Goal: Transaction & Acquisition: Purchase product/service

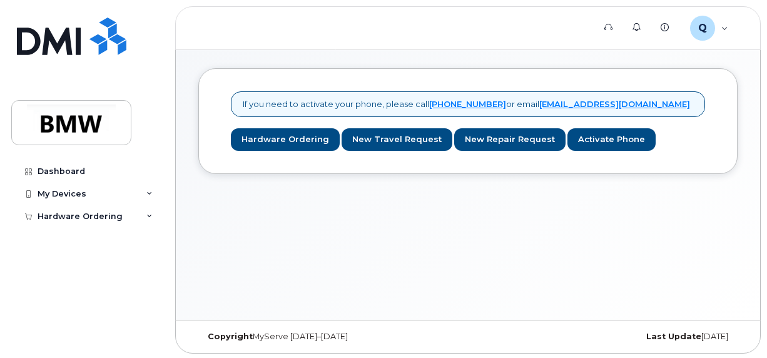
scroll to position [6, 0]
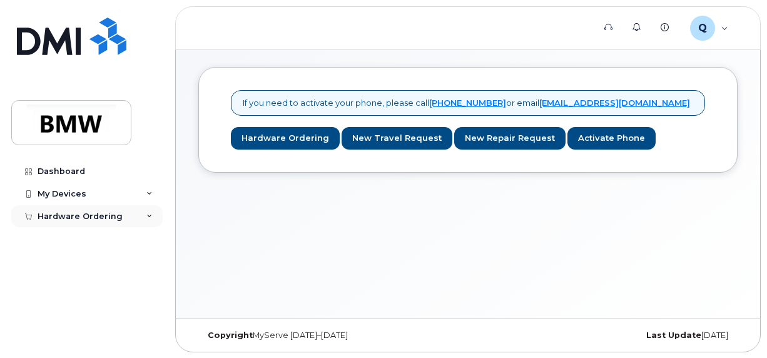
click at [150, 214] on icon at bounding box center [149, 216] width 6 height 6
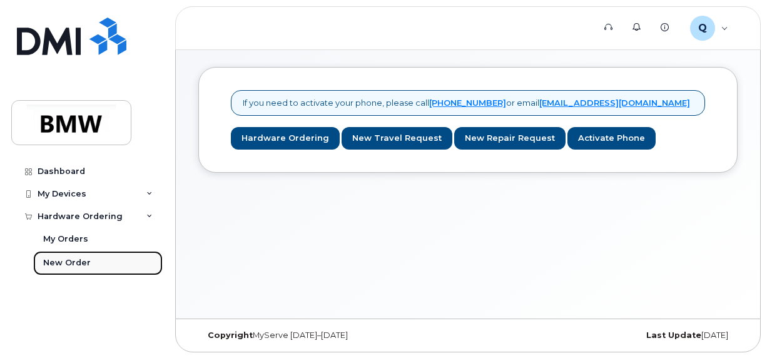
click at [62, 266] on div "New Order" at bounding box center [67, 262] width 48 height 11
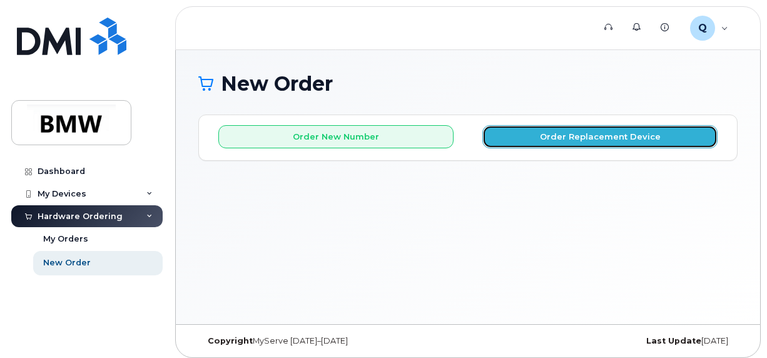
click at [611, 138] on button "Order Replacement Device" at bounding box center [599, 136] width 235 height 23
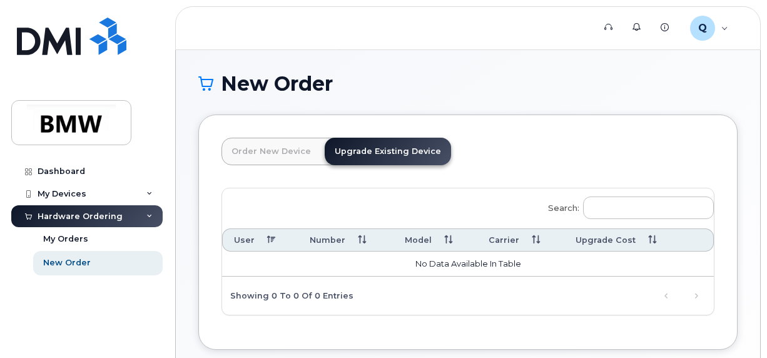
click at [389, 150] on link "Upgrade Existing Device" at bounding box center [388, 152] width 126 height 28
click at [374, 154] on link "Upgrade Existing Device" at bounding box center [388, 152] width 126 height 28
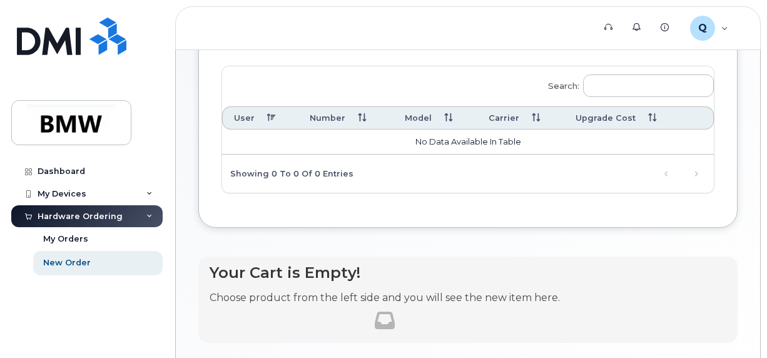
scroll to position [125, 0]
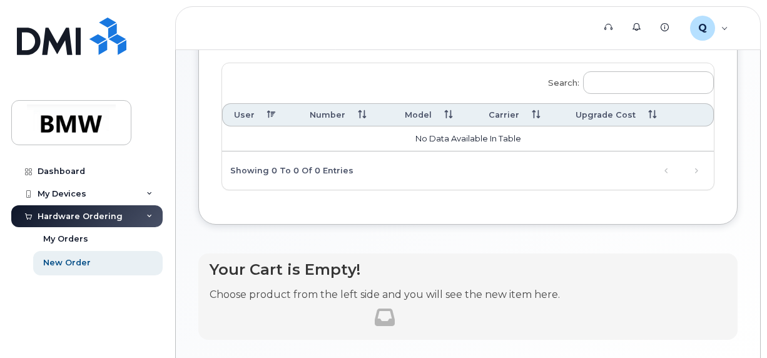
click at [502, 135] on td "No data available in table" at bounding box center [468, 138] width 492 height 25
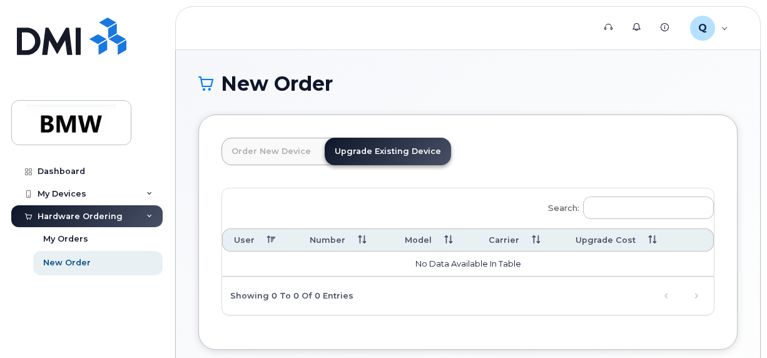
click at [263, 144] on link "Order New Device" at bounding box center [270, 152] width 99 height 28
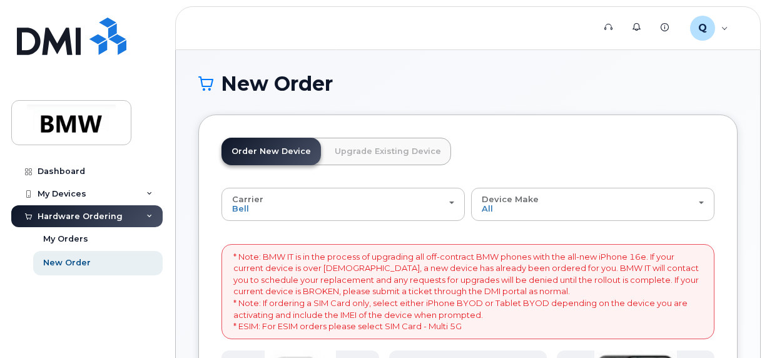
click at [365, 154] on link "Upgrade Existing Device" at bounding box center [388, 152] width 126 height 28
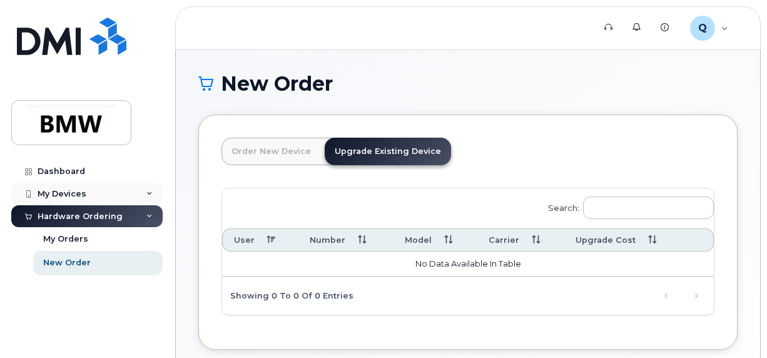
click at [61, 198] on div "My Devices" at bounding box center [62, 194] width 49 height 10
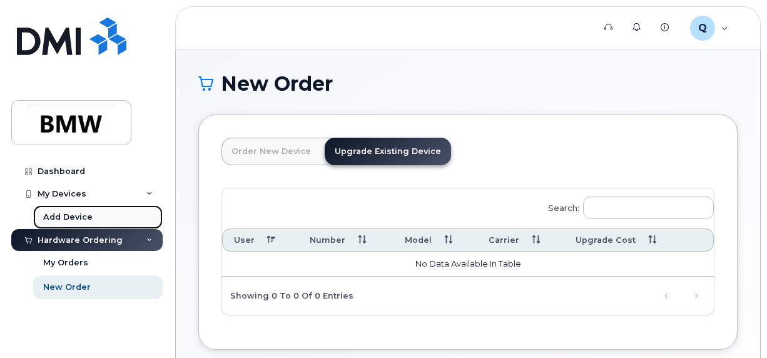
click at [61, 219] on div "Add Device" at bounding box center [67, 216] width 49 height 11
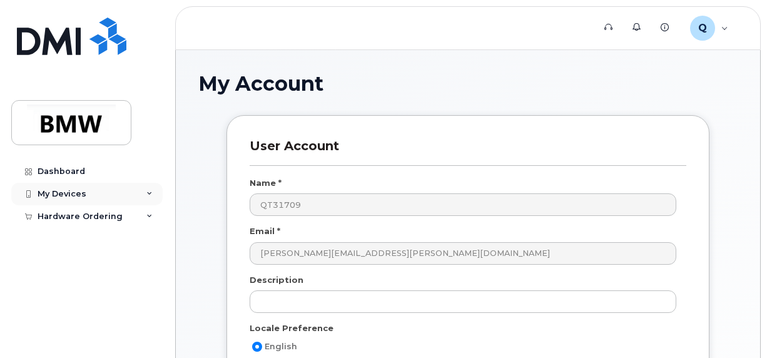
click at [67, 196] on div "My Devices" at bounding box center [62, 194] width 49 height 10
click at [74, 174] on div "Dashboard" at bounding box center [62, 171] width 48 height 10
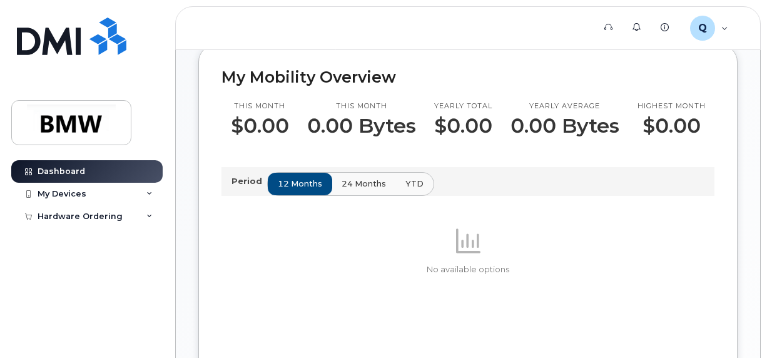
scroll to position [313, 0]
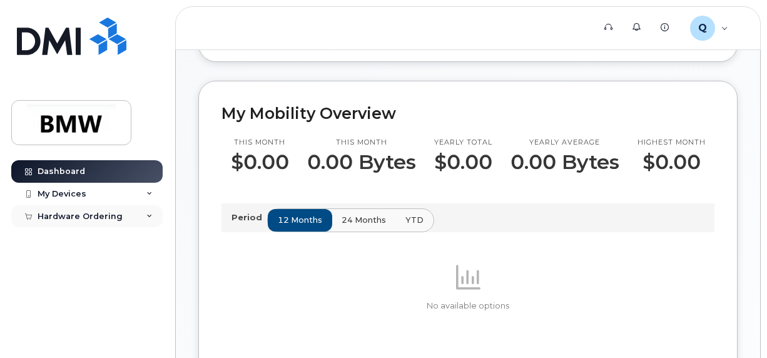
click at [71, 219] on div "Hardware Ordering" at bounding box center [80, 216] width 85 height 10
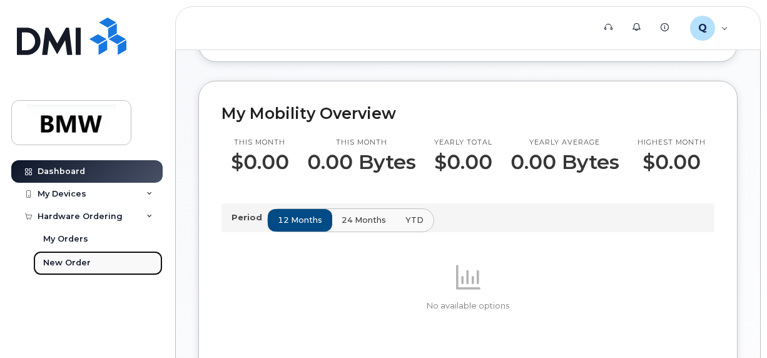
click at [71, 260] on div "New Order" at bounding box center [67, 262] width 48 height 11
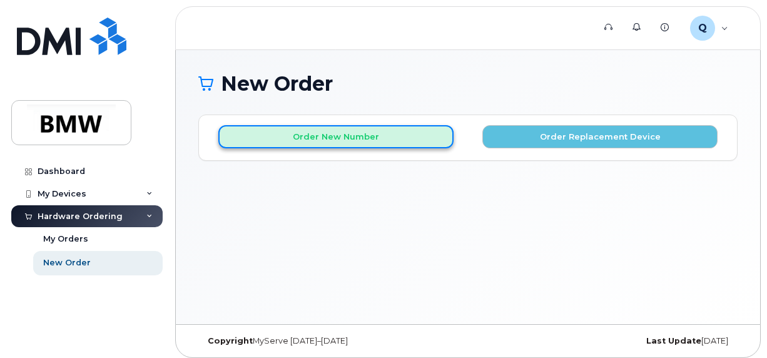
click at [326, 137] on button "Order New Number" at bounding box center [335, 136] width 235 height 23
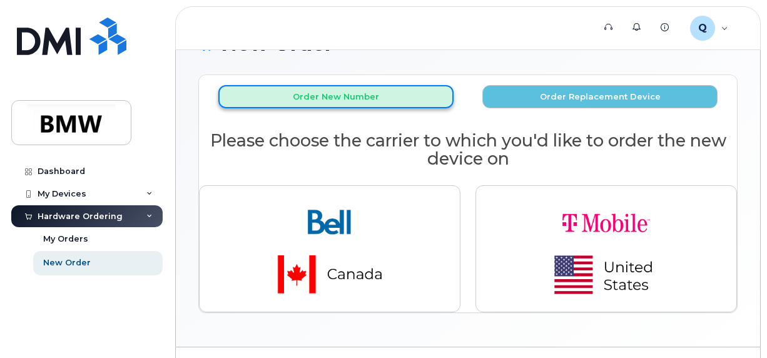
scroll to position [66, 0]
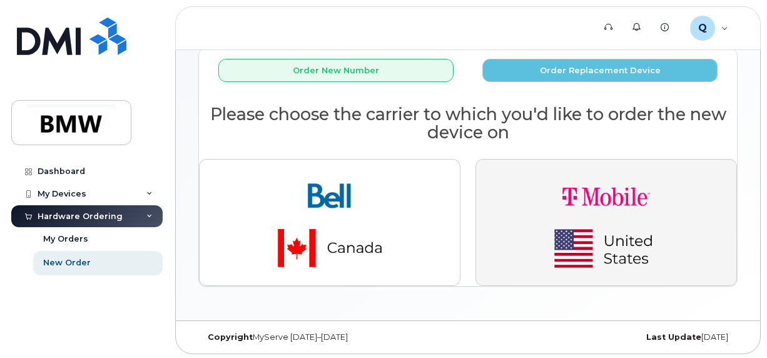
click at [570, 210] on img "button" at bounding box center [605, 221] width 175 height 105
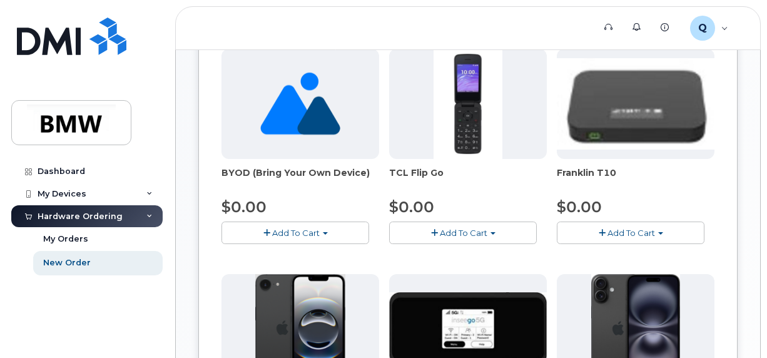
scroll to position [504, 0]
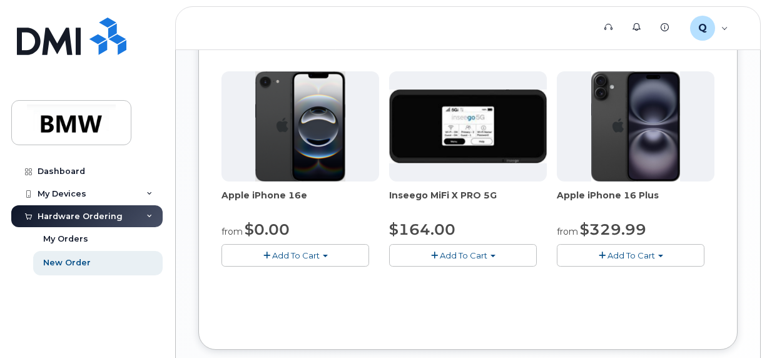
click at [260, 226] on span "$0.00" at bounding box center [267, 229] width 45 height 18
click at [281, 253] on span "Add To Cart" at bounding box center [296, 255] width 48 height 10
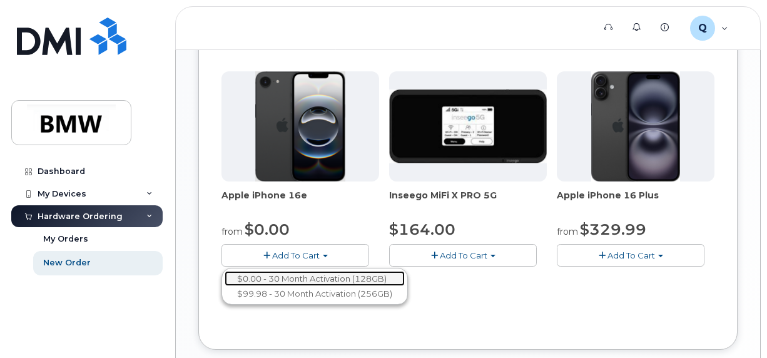
click at [293, 275] on link "$0.00 - 30 Month Activation (128GB)" at bounding box center [314, 279] width 180 height 16
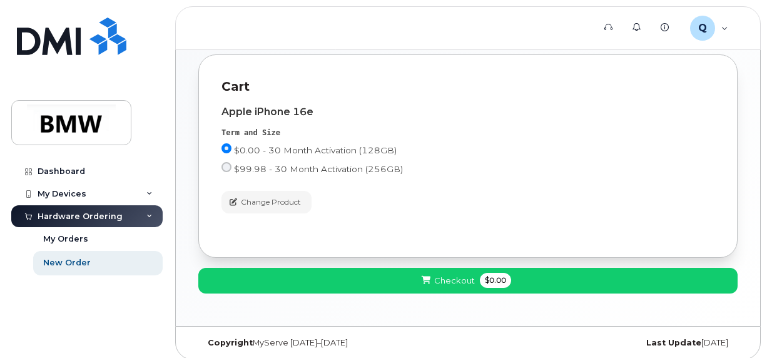
scroll to position [232, 0]
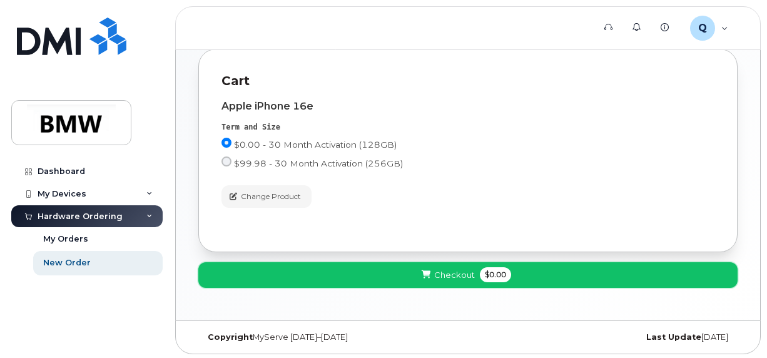
click at [430, 276] on icon at bounding box center [425, 275] width 9 height 8
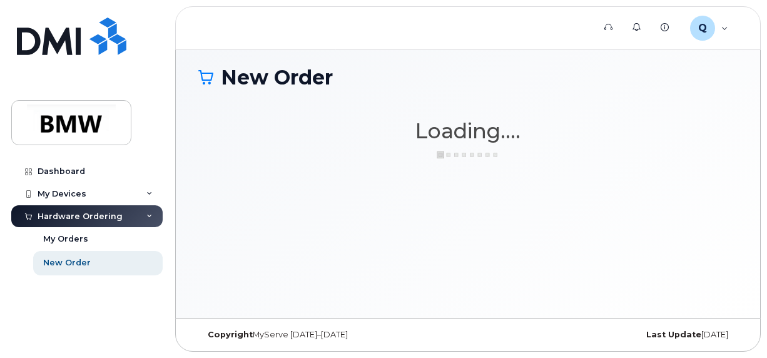
scroll to position [6, 0]
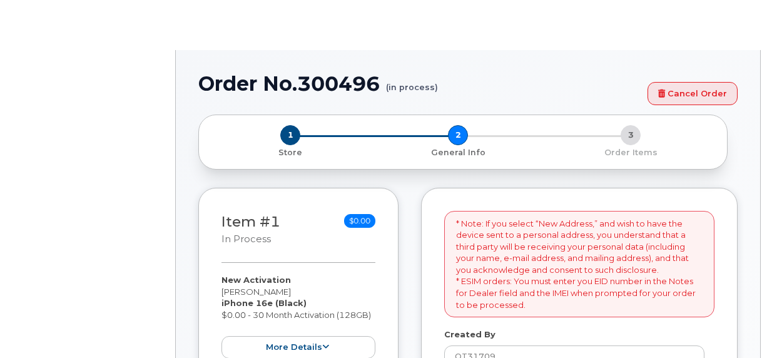
select select
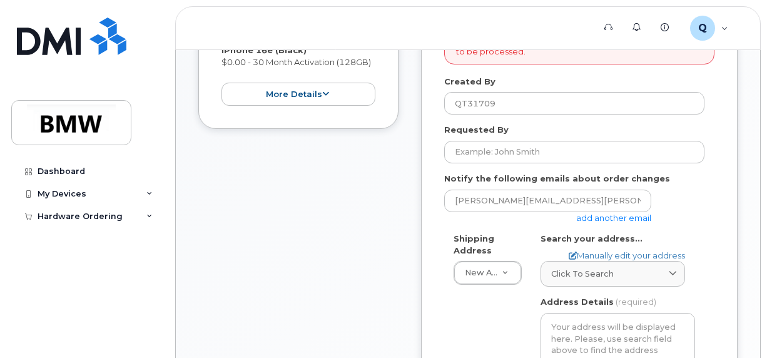
scroll to position [313, 0]
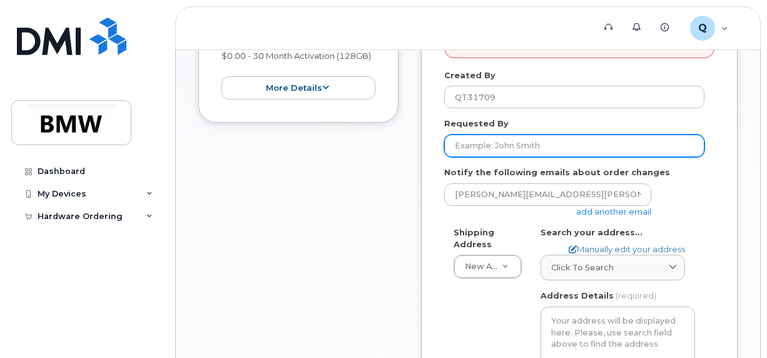
click at [473, 147] on input "Requested By" at bounding box center [574, 145] width 260 height 23
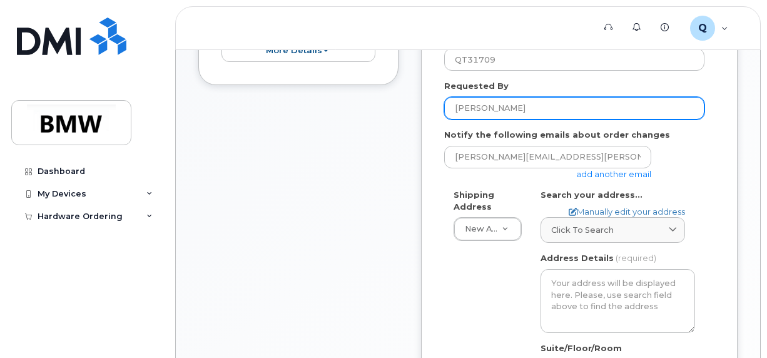
scroll to position [438, 0]
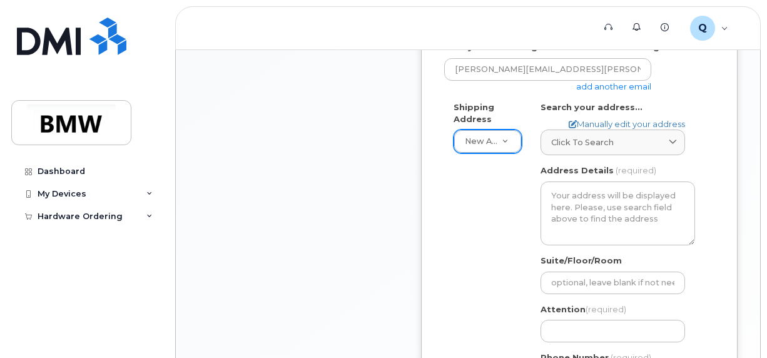
type input "[PERSON_NAME]"
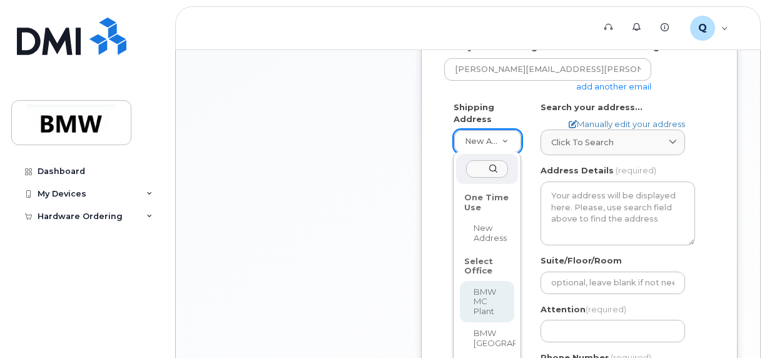
select select
type textarea "1400 Highway 101 S GREER SC 29651-6731 UNITED STATES Greer South Carolina 29651…"
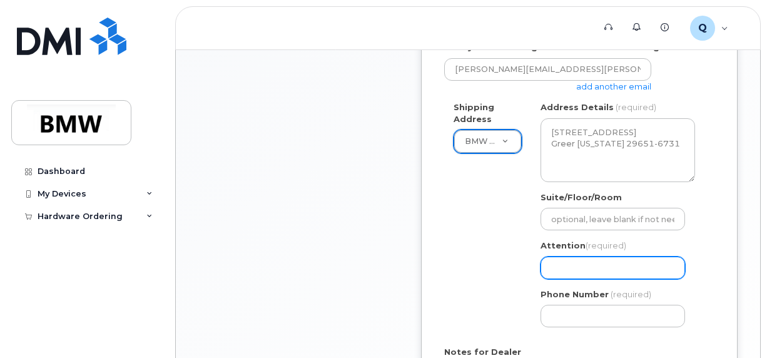
click at [562, 263] on input "Attention (required)" at bounding box center [612, 267] width 144 height 23
select select
type input "T"
select select
type input "Ti"
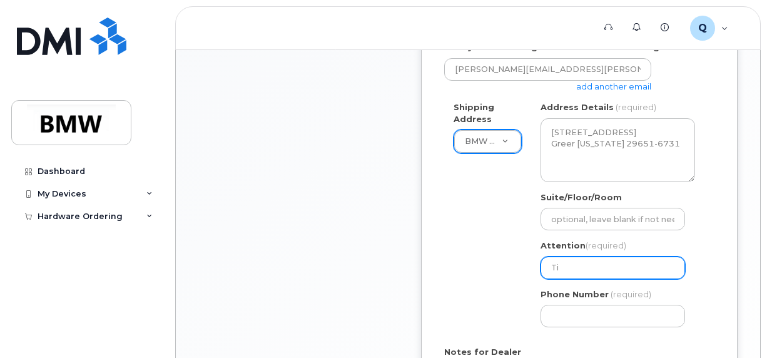
select select
type input "Tim"
select select
type input "Tim S"
select select
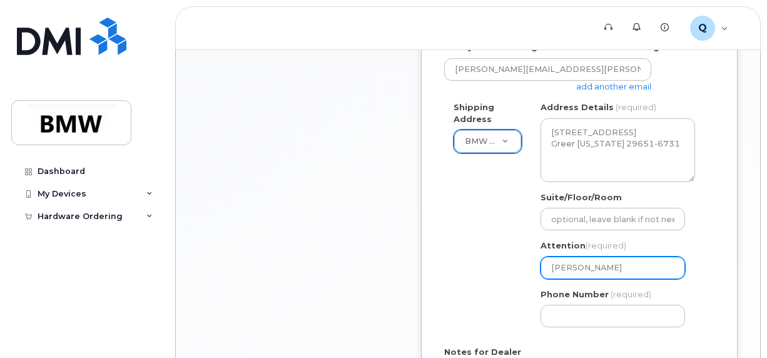
type input "Tim Sm"
select select
type input "Tim Smi"
select select
type input "Tim Smit"
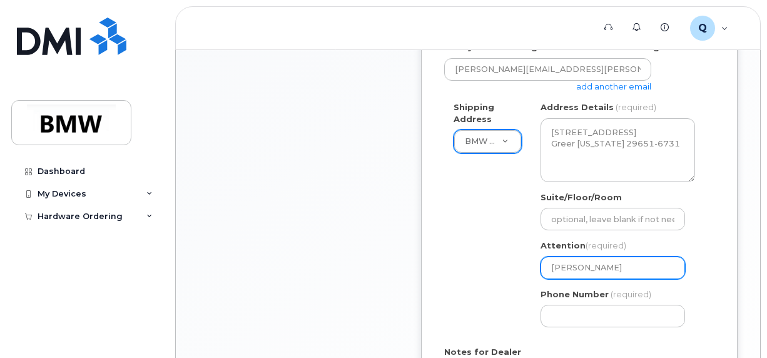
select select
type input "[PERSON_NAME]"
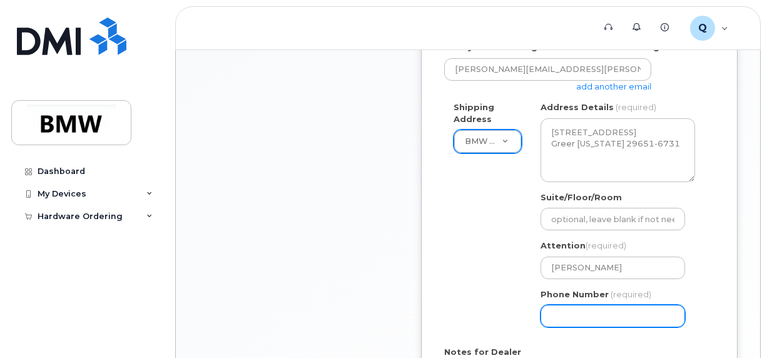
click at [572, 322] on input "Phone Number" at bounding box center [612, 316] width 144 height 23
select select
type input "864438798"
select select
type input "8644387983"
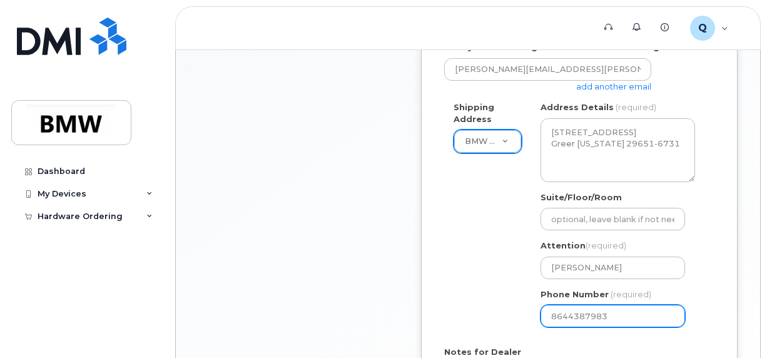
select select
type input "864438708"
select select
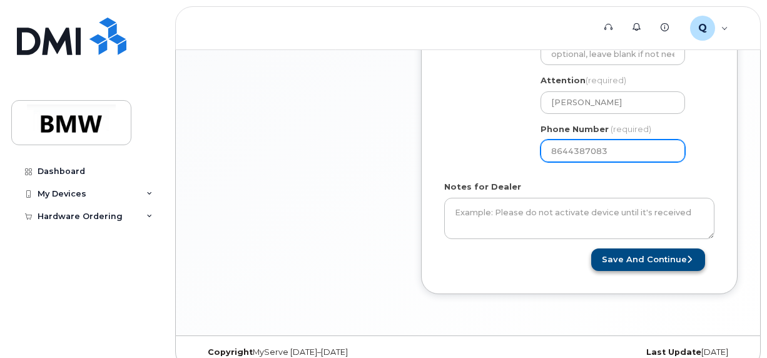
scroll to position [618, 0]
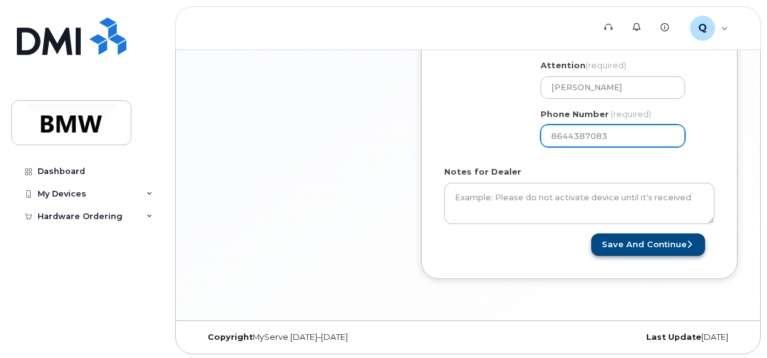
type input "8644387083"
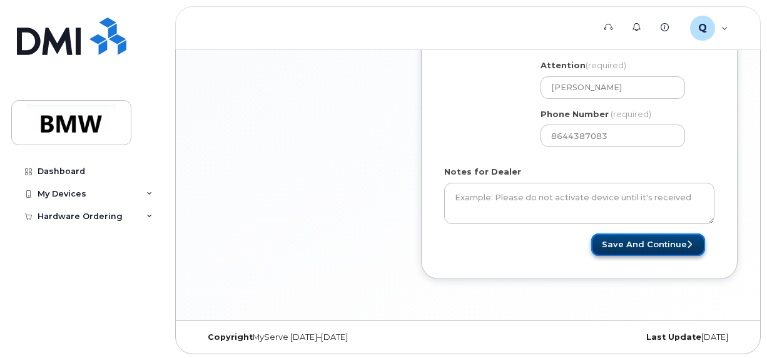
click at [644, 246] on button "Save and Continue" at bounding box center [648, 244] width 114 height 23
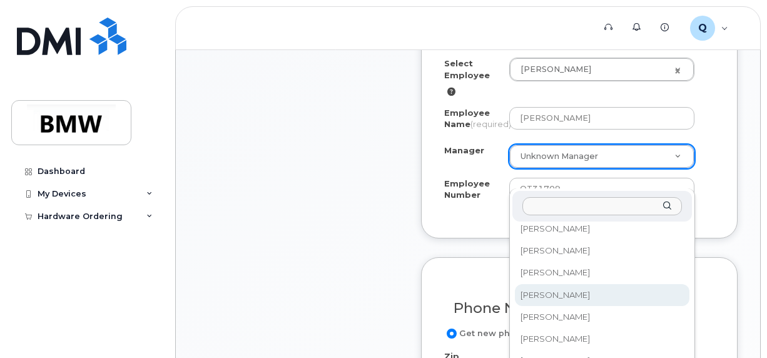
scroll to position [17252, 0]
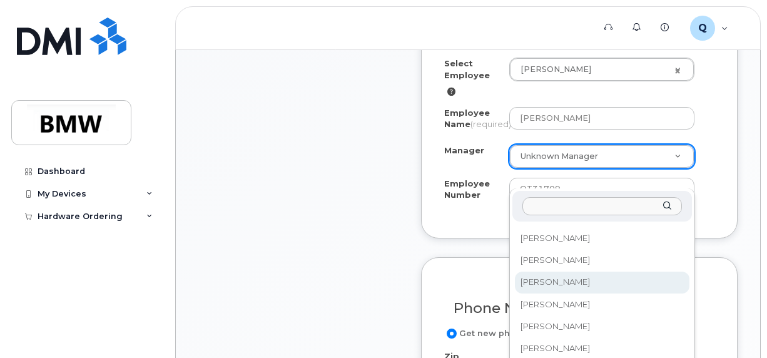
click at [555, 201] on input "Manager" at bounding box center [601, 206] width 159 height 18
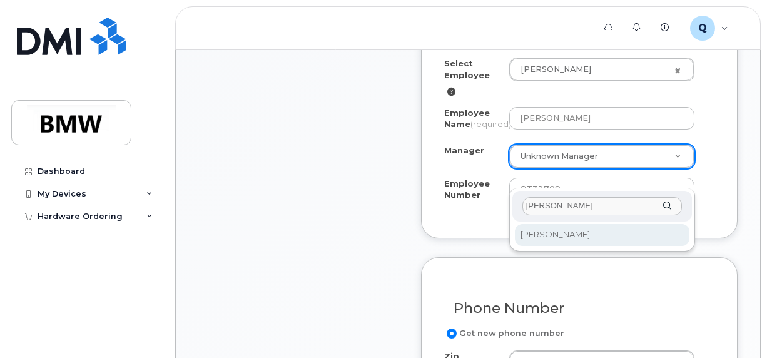
type input "wright"
select select "1895454"
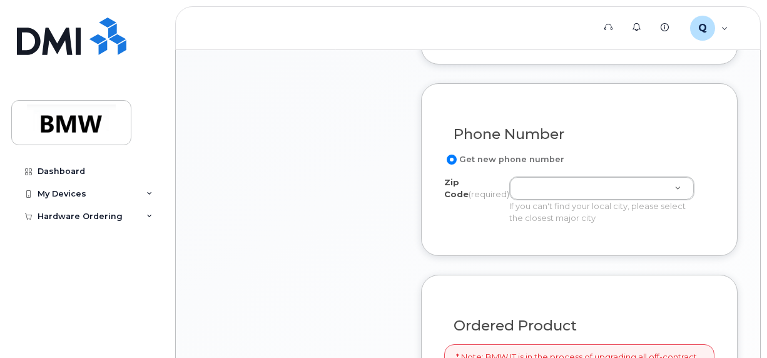
scroll to position [688, 0]
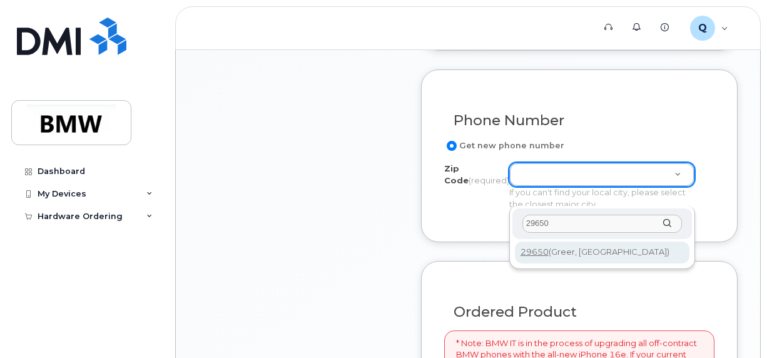
type input "29650"
type input "29650 (Greer, SC)"
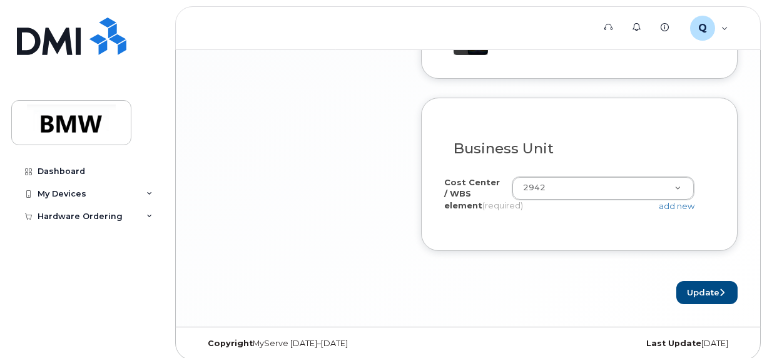
scroll to position [1224, 0]
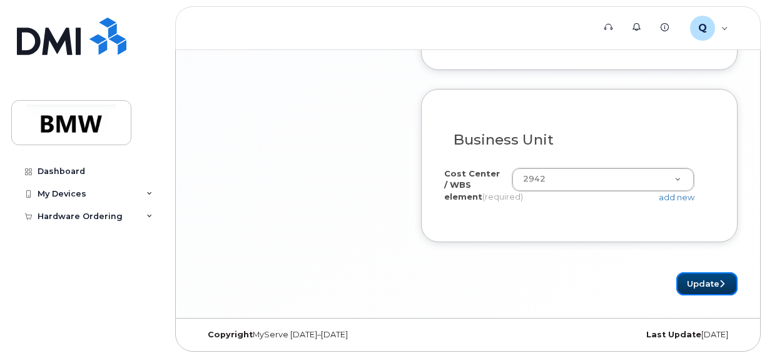
drag, startPoint x: 705, startPoint y: 281, endPoint x: 670, endPoint y: 278, distance: 35.8
click at [705, 281] on button "Update" at bounding box center [706, 283] width 61 height 23
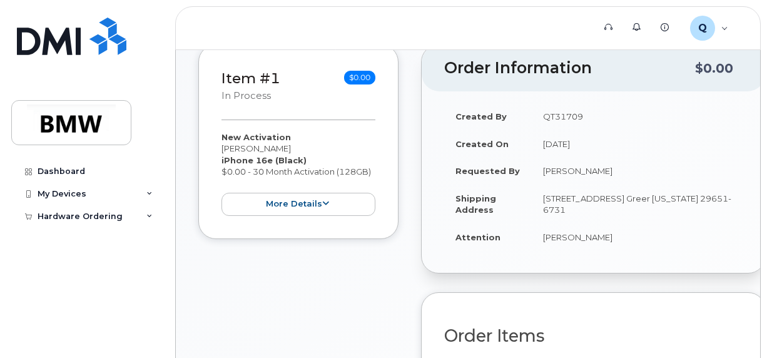
scroll to position [500, 0]
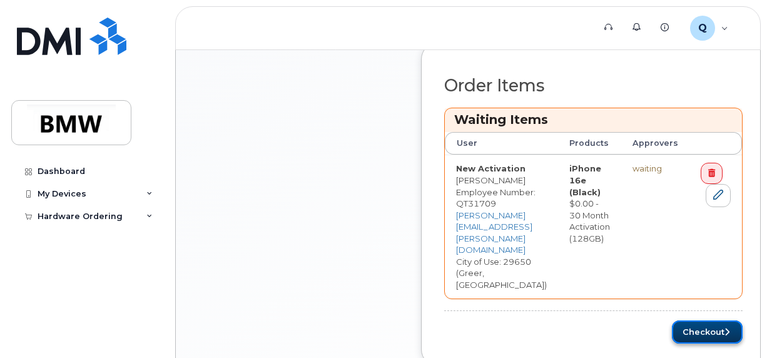
click at [722, 320] on button "Checkout" at bounding box center [707, 331] width 71 height 23
